Goal: Task Accomplishment & Management: Manage account settings

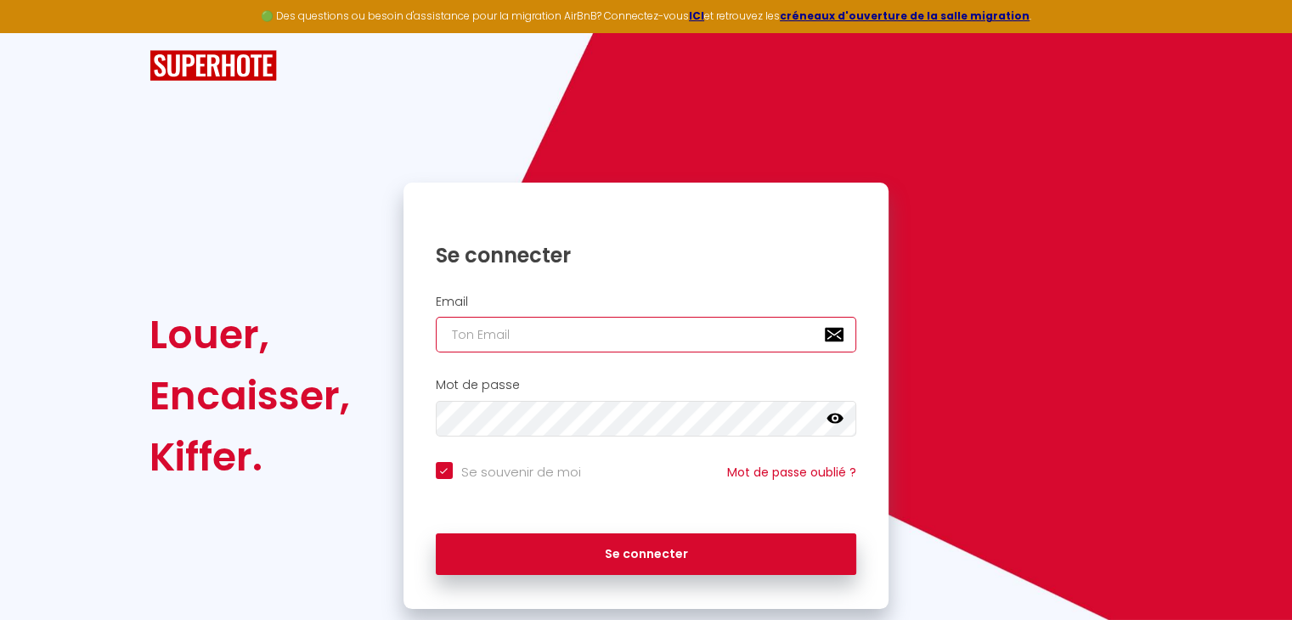
click at [539, 341] on input "email" at bounding box center [646, 335] width 421 height 36
type input "m"
checkbox input "true"
type input "ma"
checkbox input "true"
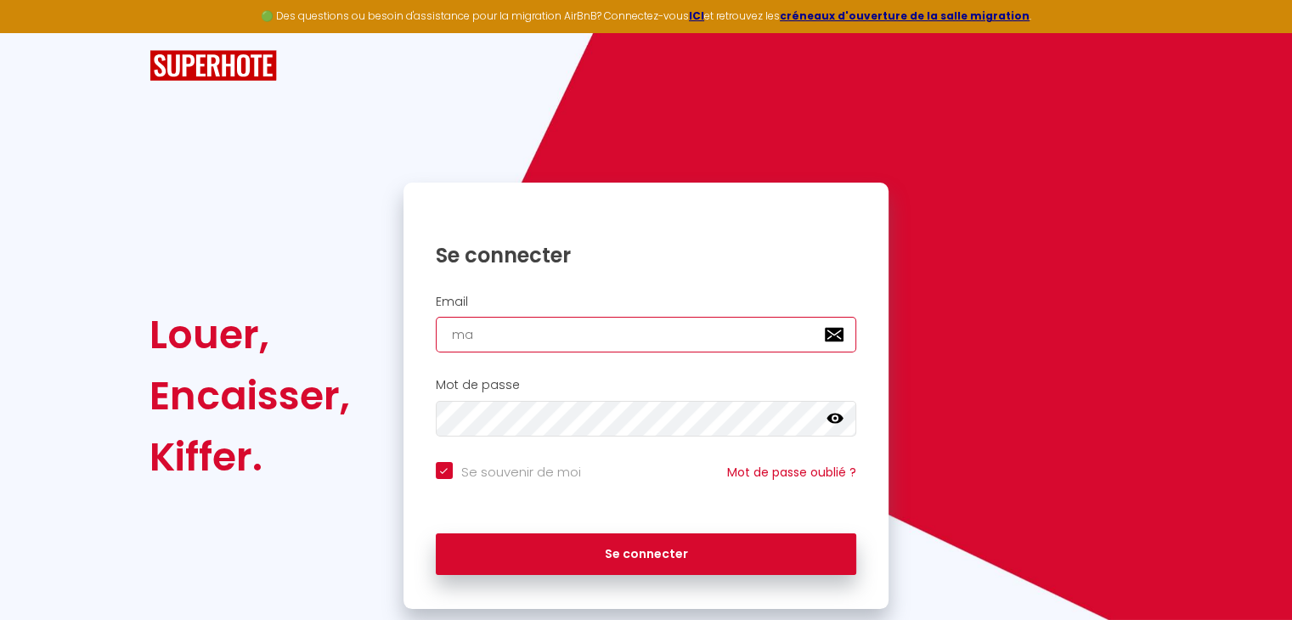
type input "mar"
checkbox input "true"
type input "mari"
checkbox input "true"
type input "[PERSON_NAME]"
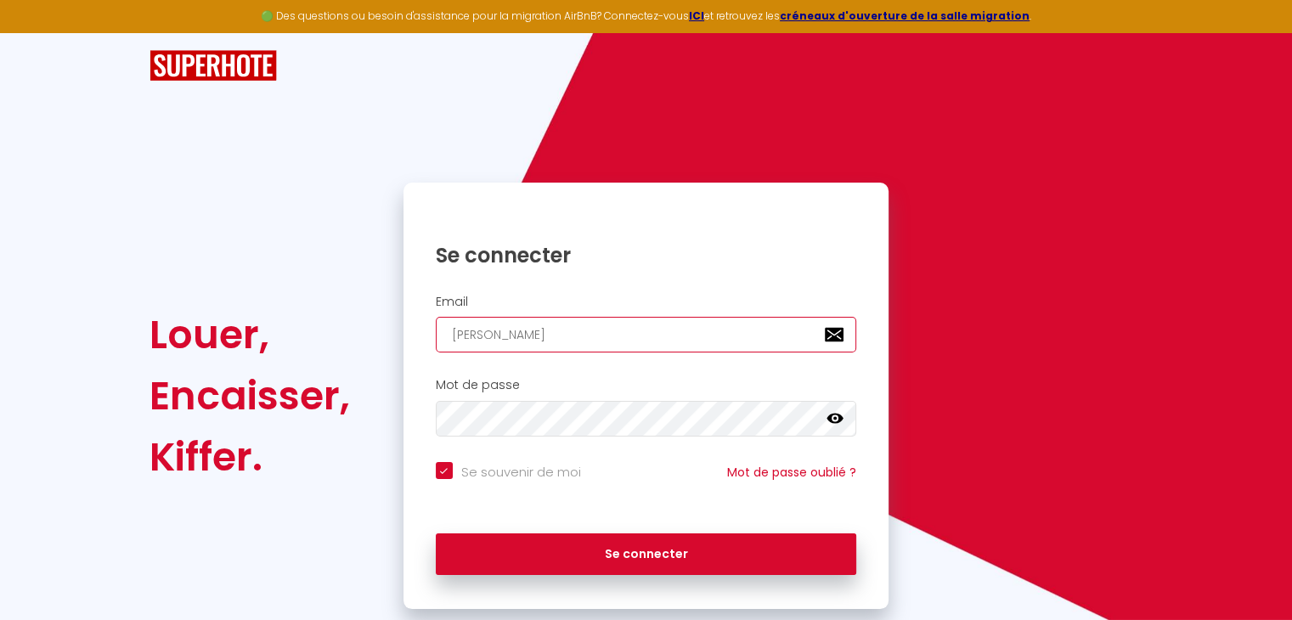
checkbox input "true"
type input "[PERSON_NAME]-"
checkbox input "true"
type input "[PERSON_NAME]"
checkbox input "true"
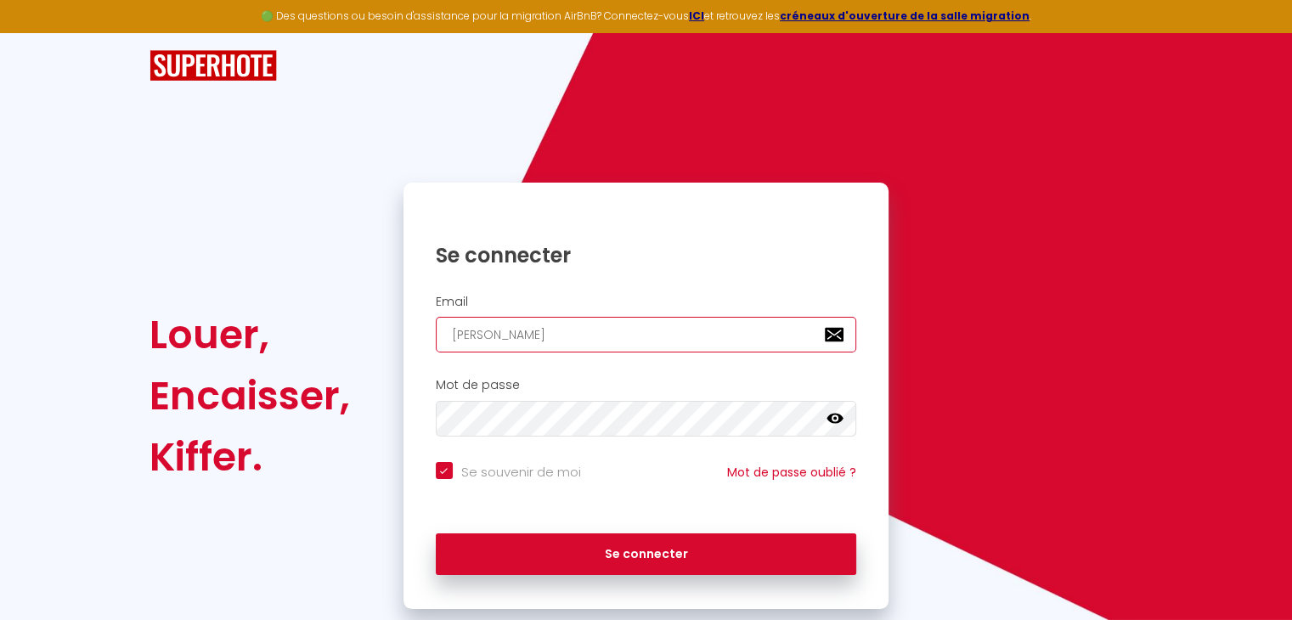
type input "[PERSON_NAME]"
checkbox input "true"
type input "[PERSON_NAME]"
checkbox input "true"
type input "[PERSON_NAME]"
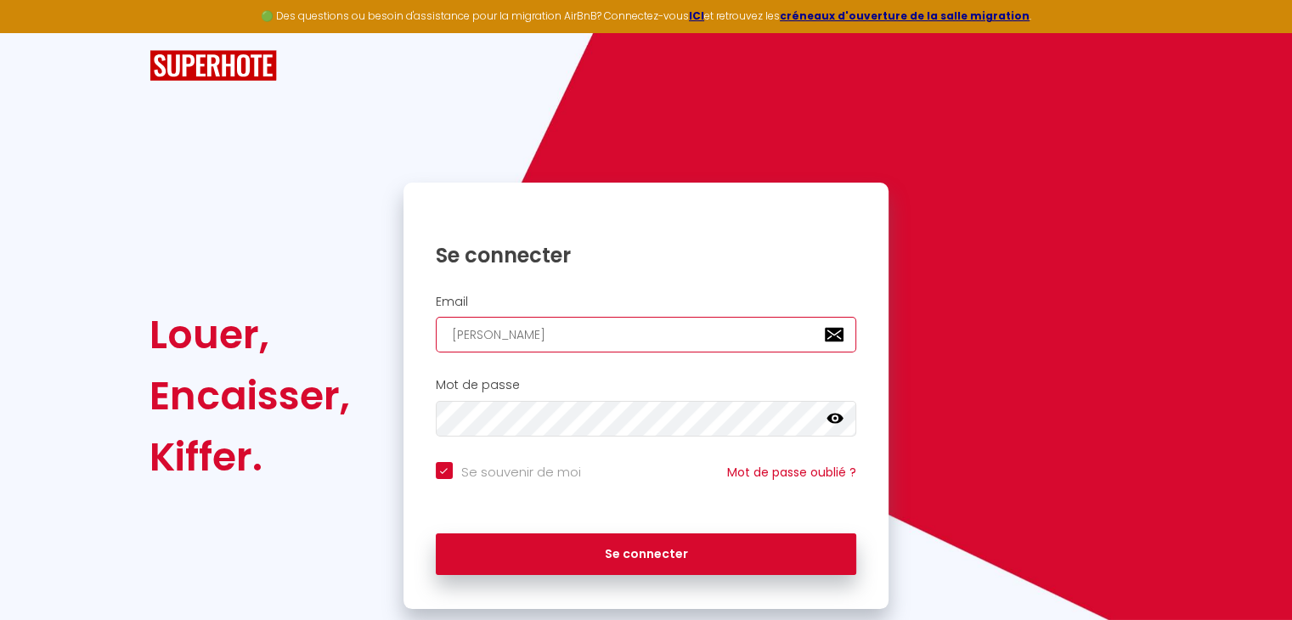
checkbox input "true"
type input "[PERSON_NAME]"
checkbox input "true"
type input "[PERSON_NAME]"
checkbox input "true"
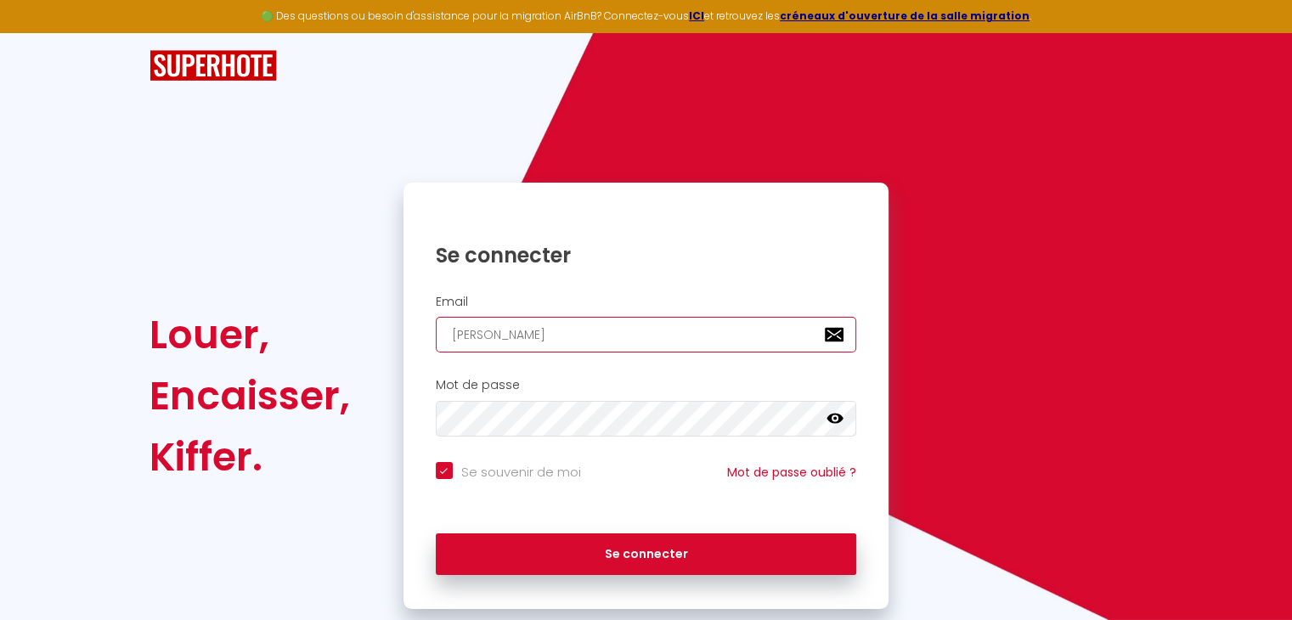
type input "[PERSON_NAME]."
checkbox input "true"
type input "[PERSON_NAME].g"
checkbox input "true"
type input "[PERSON_NAME][DOMAIN_NAME]"
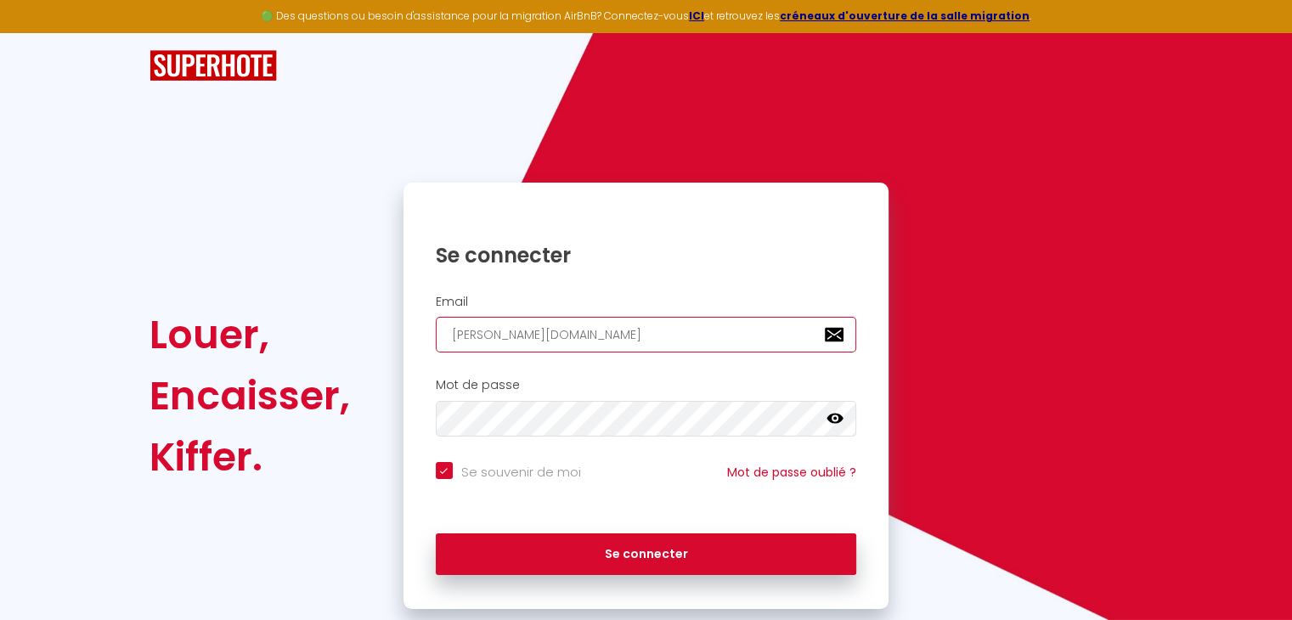
checkbox input "true"
type input "[PERSON_NAME].gru"
checkbox input "true"
type input "[PERSON_NAME].grui"
checkbox input "true"
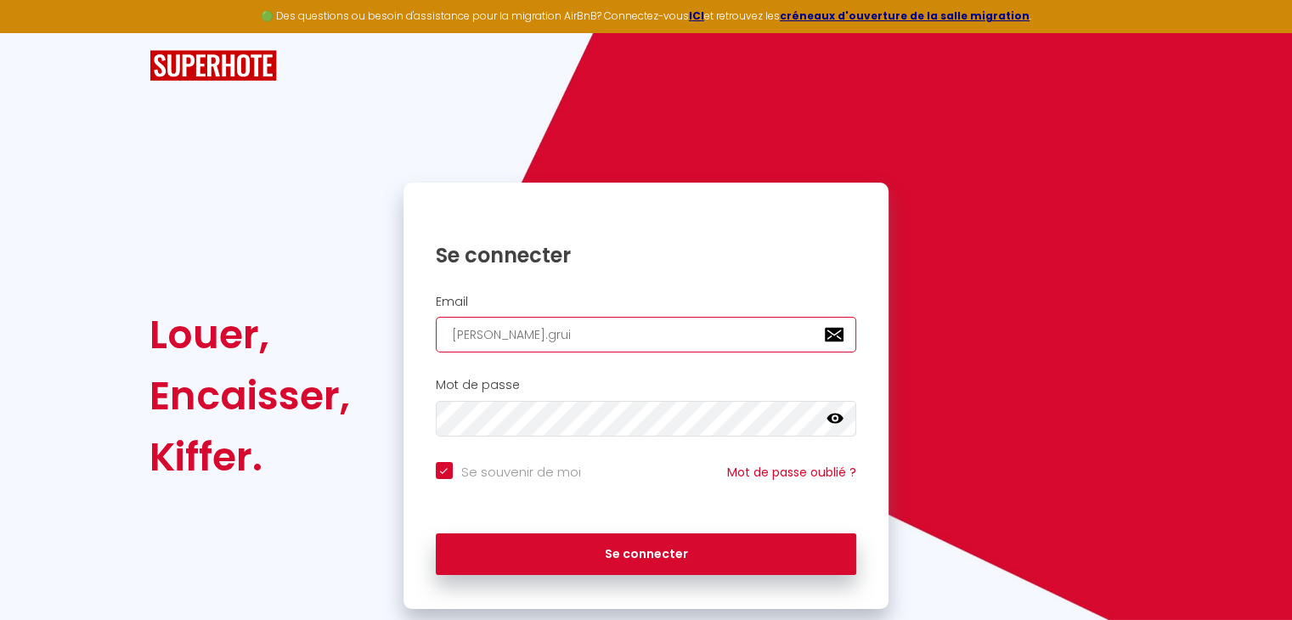
type input "[PERSON_NAME].gruit"
checkbox input "true"
type input "[PERSON_NAME].gruit@"
checkbox input "true"
type input "[PERSON_NAME].gruit@w"
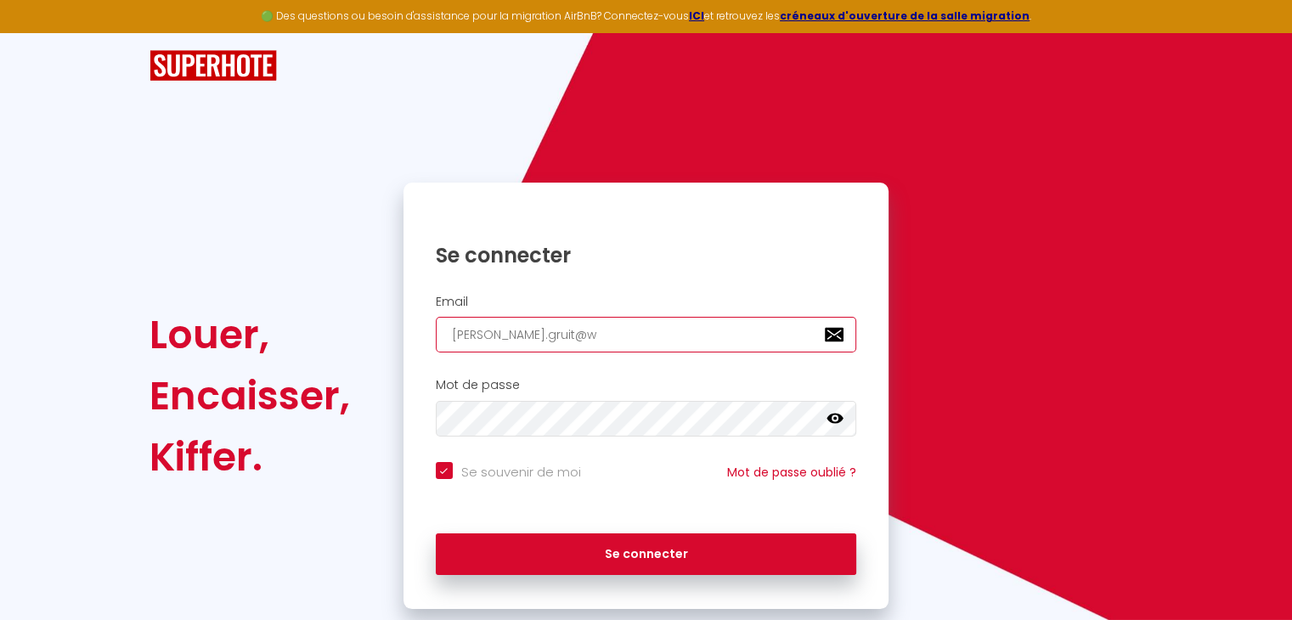
checkbox input "true"
type input "[PERSON_NAME].gruit@wa"
checkbox input "true"
type input "[PERSON_NAME].gruit@wan"
checkbox input "true"
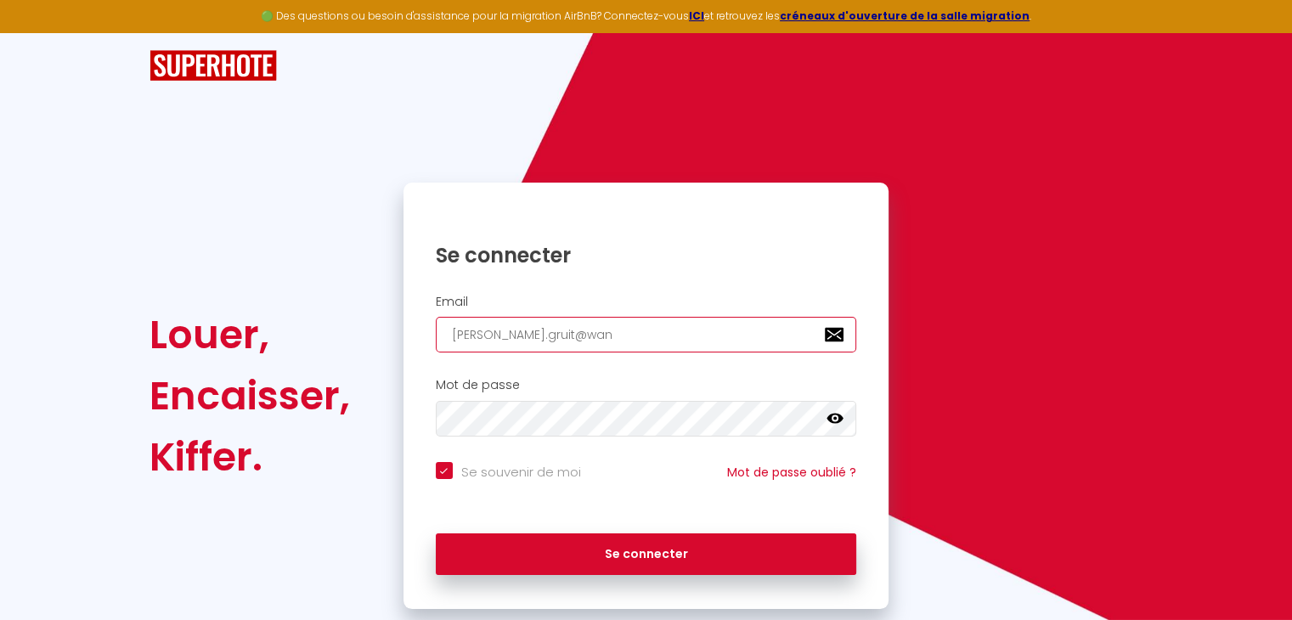
type input "[PERSON_NAME].gruit@wana"
checkbox input "true"
type input "[PERSON_NAME].gruit@wanad"
checkbox input "true"
type input "[PERSON_NAME].gruit@wanado"
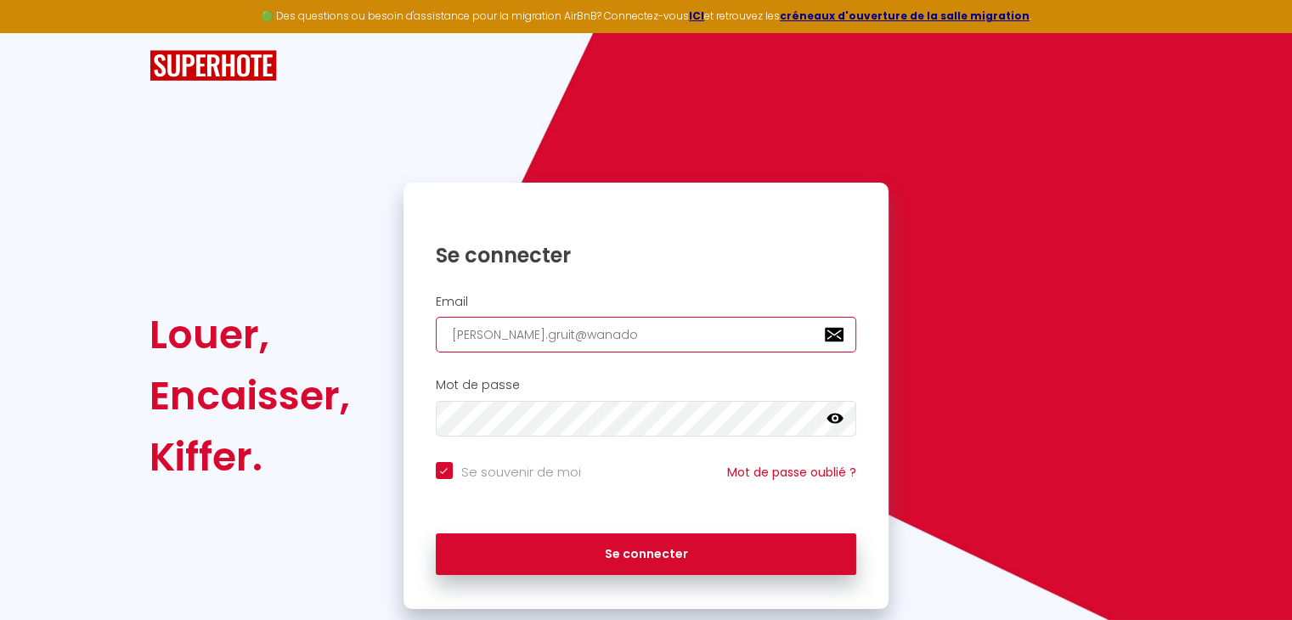
checkbox input "true"
type input "[PERSON_NAME][EMAIL_ADDRESS]"
checkbox input "true"
type input "[PERSON_NAME][EMAIL_ADDRESS]."
checkbox input "true"
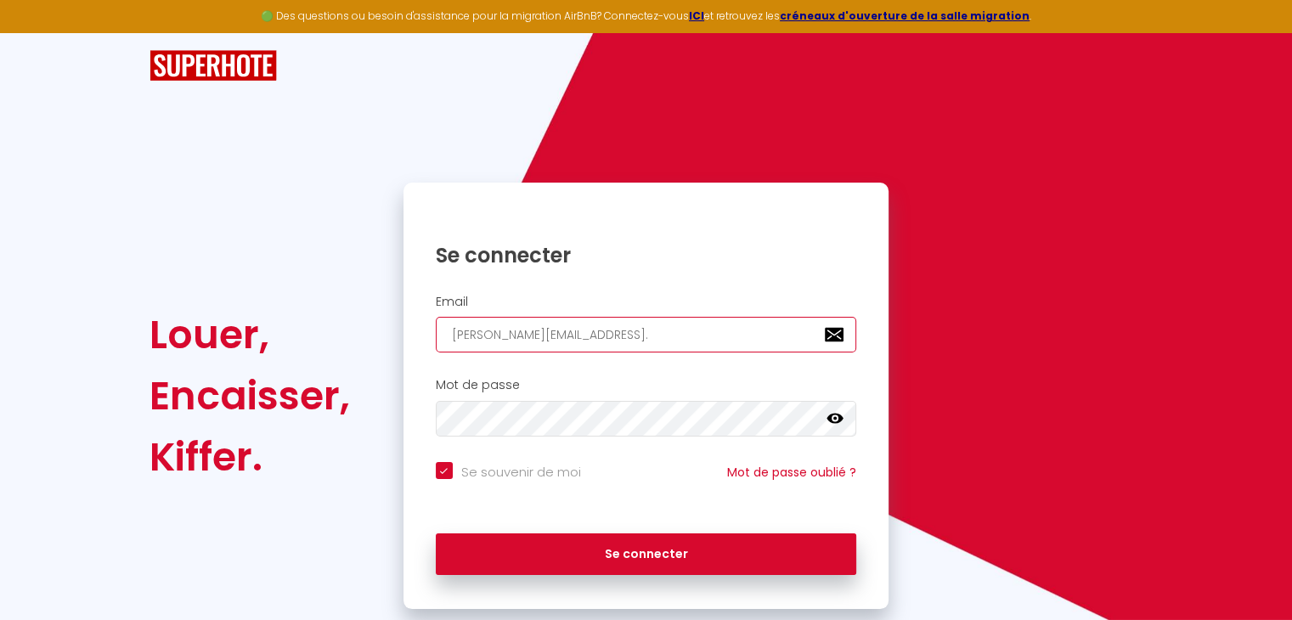
type input "[PERSON_NAME].gruit@wanadoo.f"
checkbox input "true"
type input "[PERSON_NAME][EMAIL_ADDRESS][DOMAIN_NAME]"
checkbox input "true"
type input "[PERSON_NAME][EMAIL_ADDRESS][DOMAIN_NAME]"
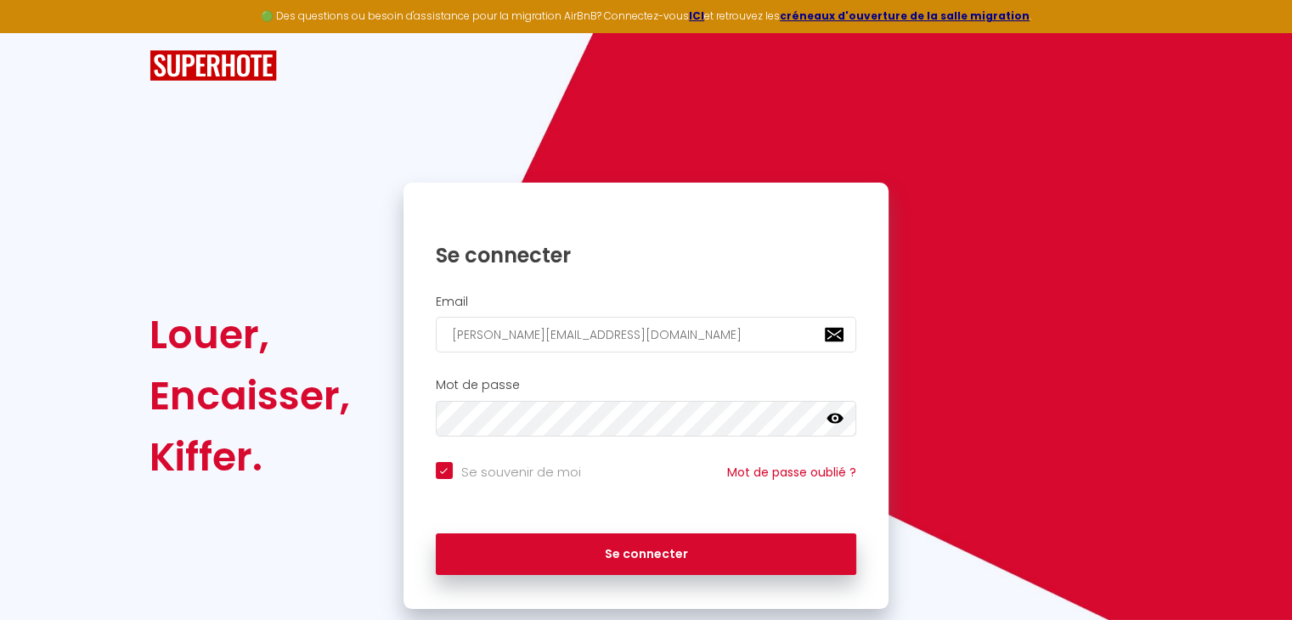
click at [836, 416] on icon at bounding box center [834, 418] width 17 height 17
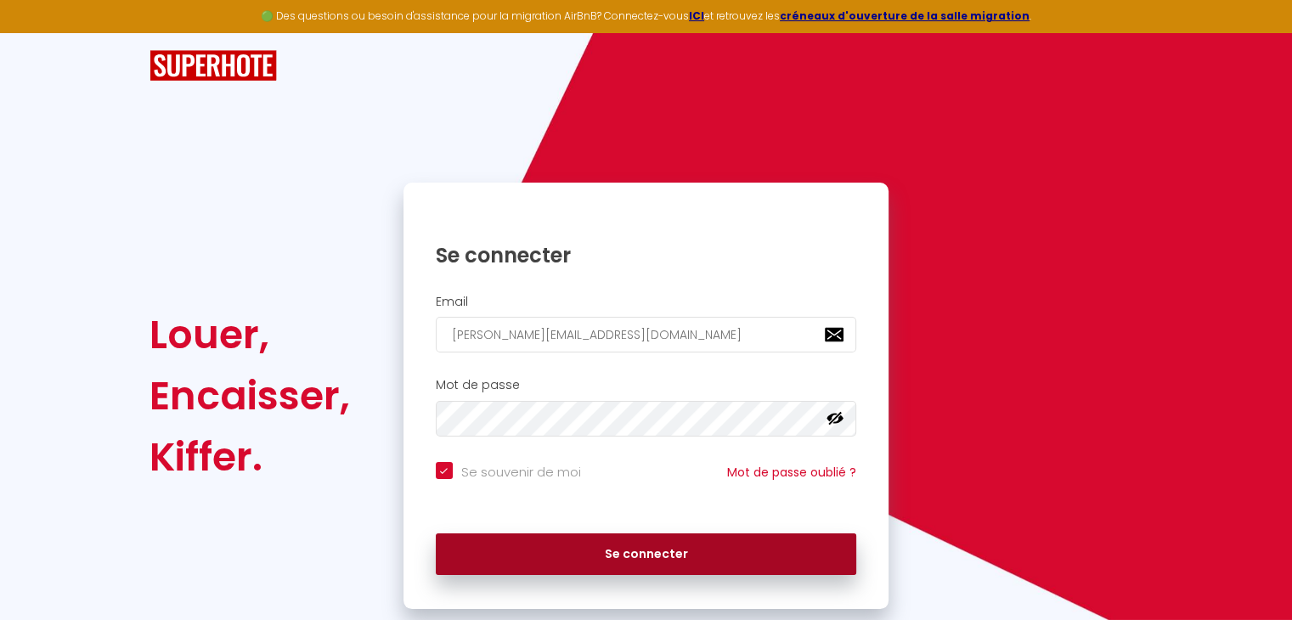
click at [540, 548] on button "Se connecter" at bounding box center [646, 554] width 421 height 42
checkbox input "true"
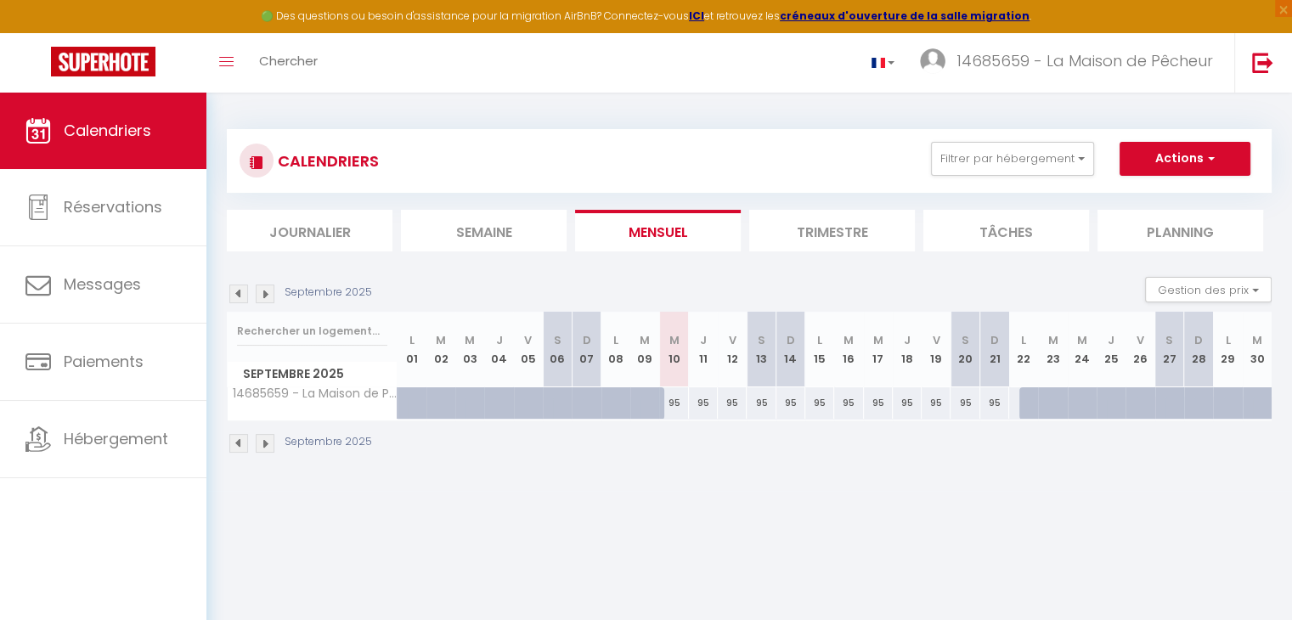
click at [262, 443] on img at bounding box center [265, 443] width 19 height 19
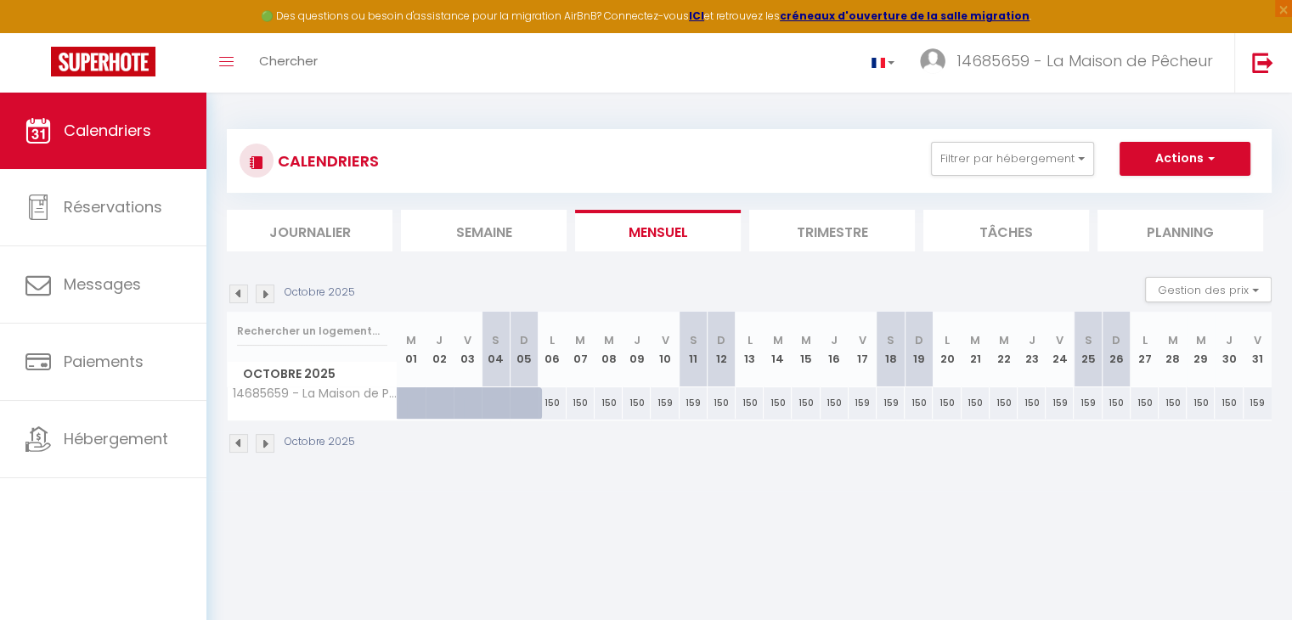
click at [262, 443] on img at bounding box center [265, 443] width 19 height 19
